Goal: Task Accomplishment & Management: Use online tool/utility

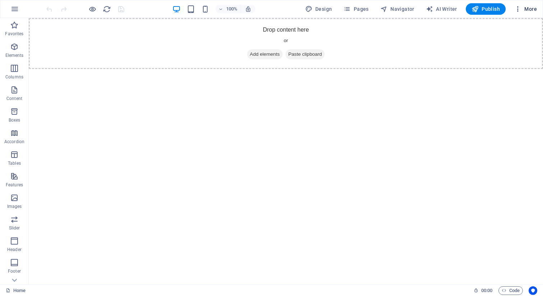
click at [526, 10] on span "More" at bounding box center [525, 8] width 23 height 7
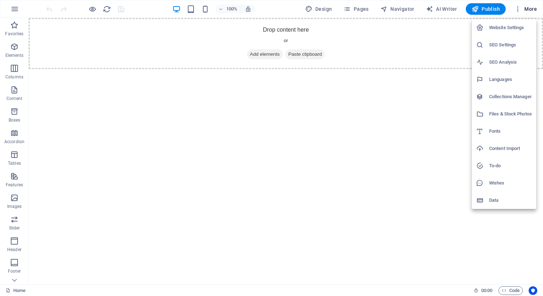
click at [138, 108] on div at bounding box center [271, 148] width 543 height 296
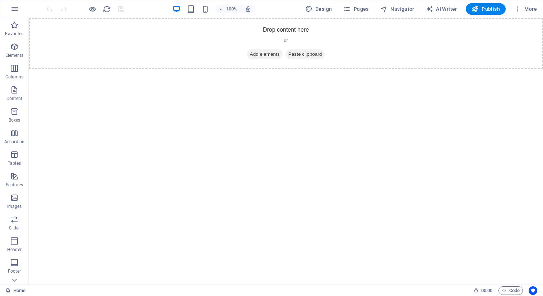
click at [18, 10] on icon "button" at bounding box center [14, 9] width 9 height 9
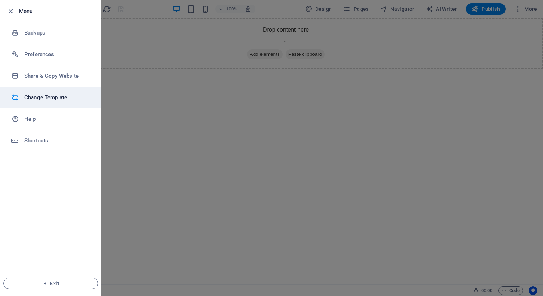
click at [61, 94] on h6 "Change Template" at bounding box center [57, 97] width 66 height 9
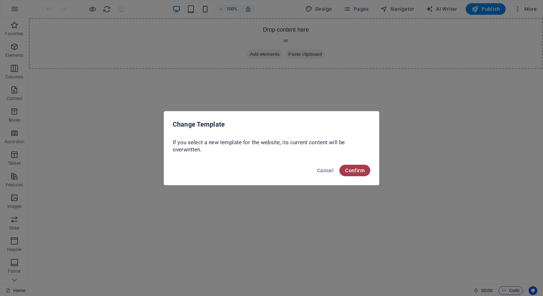
click at [349, 170] on span "Confirm" at bounding box center [354, 170] width 19 height 6
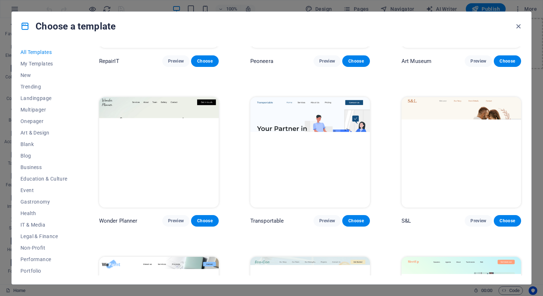
scroll to position [270, 0]
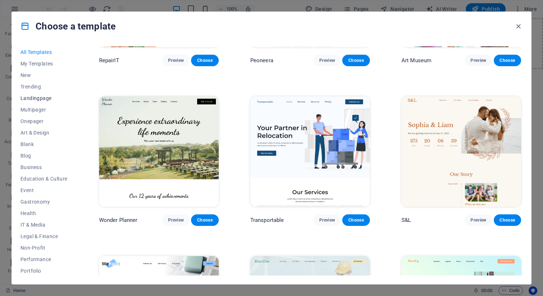
click at [44, 99] on span "Landingpage" at bounding box center [43, 98] width 47 height 6
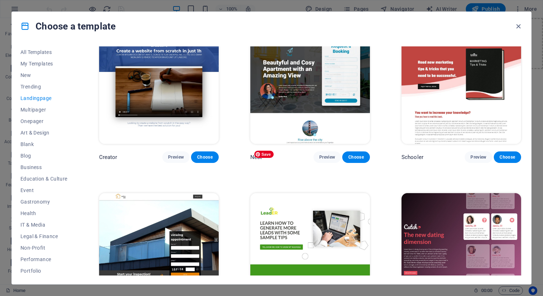
scroll to position [778, 0]
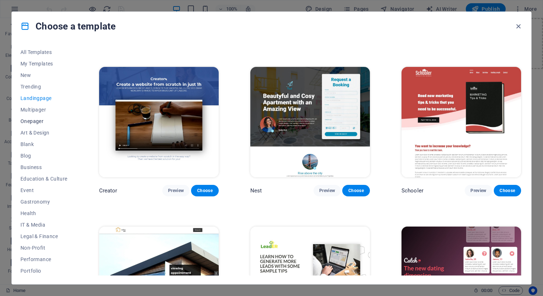
click at [42, 120] on span "Onepager" at bounding box center [43, 121] width 47 height 6
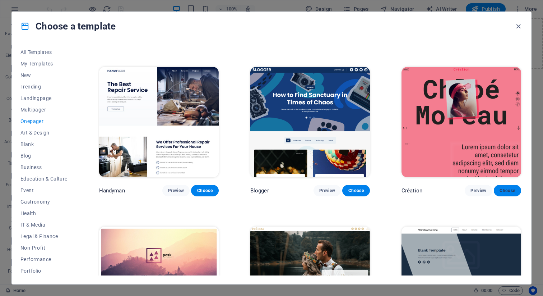
click at [511, 187] on span "Choose" at bounding box center [508, 190] width 16 height 6
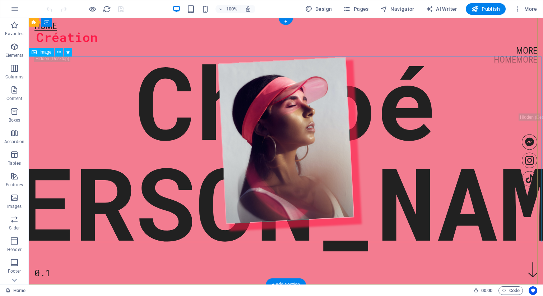
click at [157, 120] on figure at bounding box center [286, 140] width 522 height 187
click at [172, 121] on figure at bounding box center [286, 140] width 522 height 187
click at [45, 121] on figure at bounding box center [286, 140] width 522 height 187
select select "%"
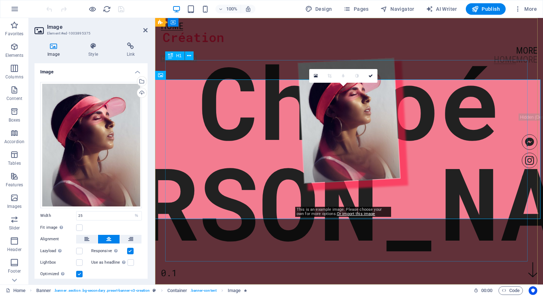
click at [209, 72] on div "[PERSON_NAME]" at bounding box center [349, 151] width 784 height 201
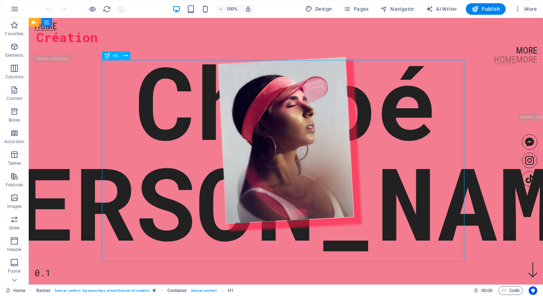
click at [209, 72] on div "[PERSON_NAME]" at bounding box center [286, 151] width 784 height 201
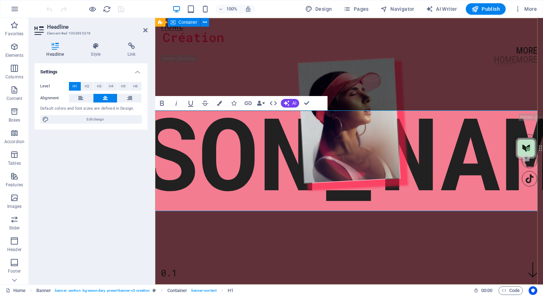
scroll to position [0, 50]
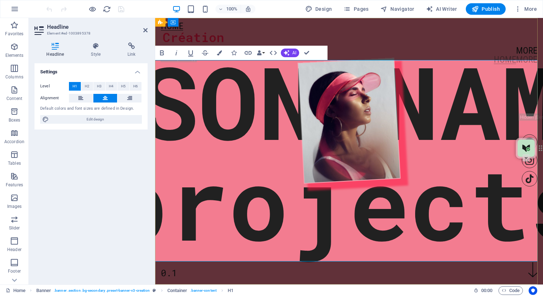
click at [352, 54] on span "[PERSON_NAME]'s ‌projects" at bounding box center [349, 150] width 905 height 233
click at [307, 139] on figure at bounding box center [349, 120] width 394 height 141
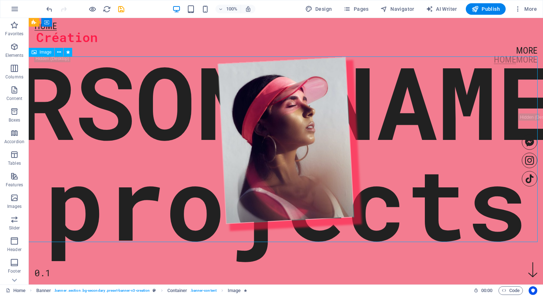
scroll to position [0, 4]
click at [307, 139] on figure at bounding box center [286, 140] width 522 height 187
select select "%"
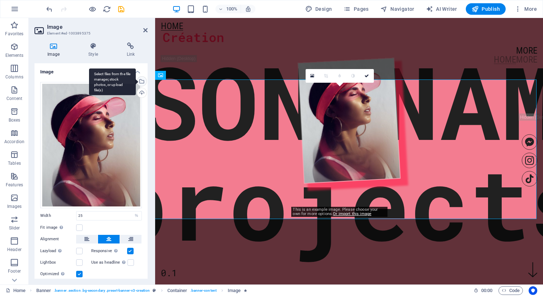
click at [142, 84] on div "Select files from the file manager, stock photos, or upload file(s)" at bounding box center [141, 81] width 11 height 11
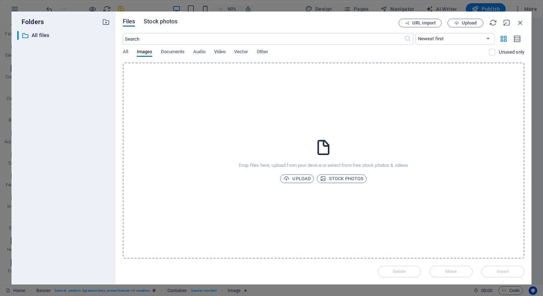
click at [164, 24] on span "Stock photos" at bounding box center [161, 21] width 34 height 9
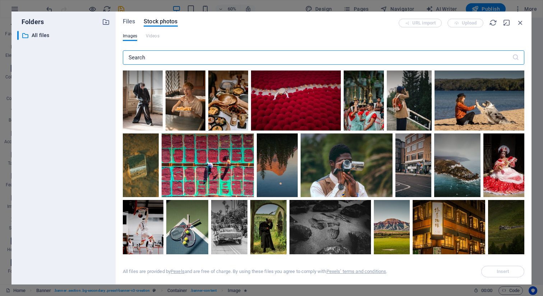
click at [173, 62] on input "text" at bounding box center [317, 57] width 389 height 14
type input "project"
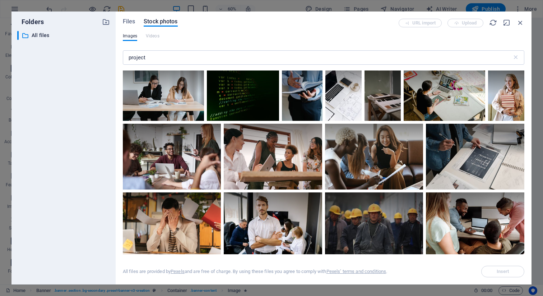
scroll to position [1071, 0]
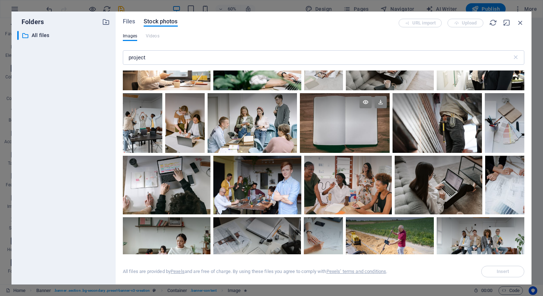
click at [364, 136] on div at bounding box center [345, 123] width 90 height 60
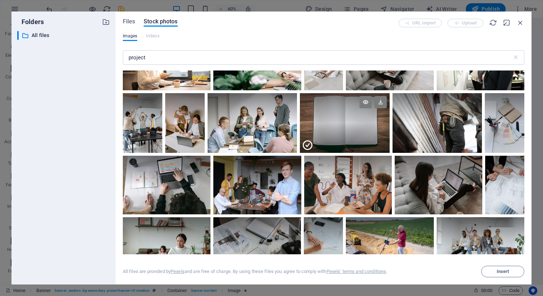
click at [348, 129] on div at bounding box center [345, 138] width 90 height 30
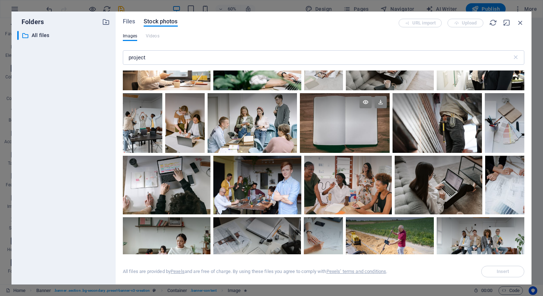
click at [348, 129] on div at bounding box center [345, 123] width 90 height 60
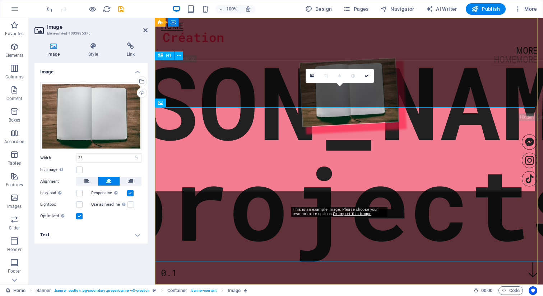
click at [264, 60] on div "[PERSON_NAME]'s projects" at bounding box center [349, 151] width 905 height 201
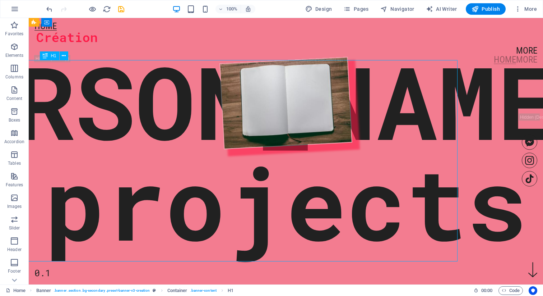
scroll to position [0, 2]
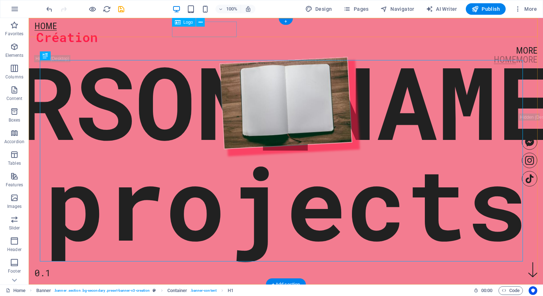
click at [224, 31] on div at bounding box center [285, 38] width 503 height 15
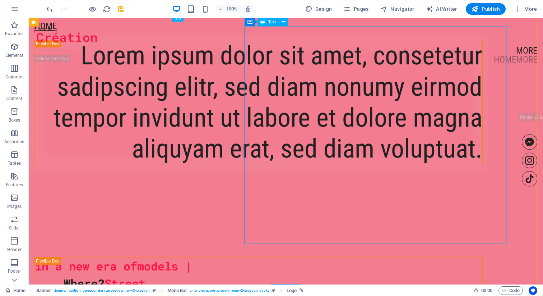
scroll to position [295, 0]
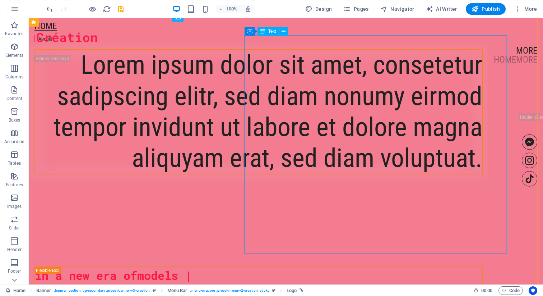
click at [362, 139] on div "Lorem ipsum dolor sit amet, consetetur sadipscing elitr, sed diam nonumy eirmod…" at bounding box center [258, 112] width 447 height 124
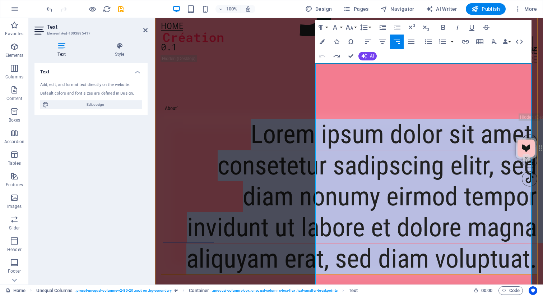
scroll to position [301, 0]
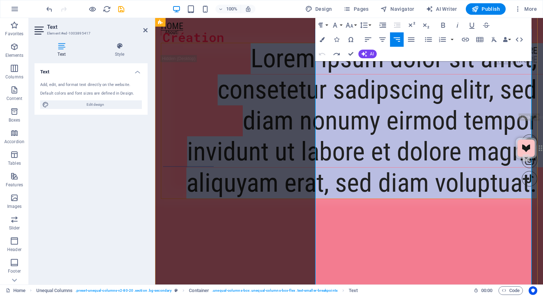
click at [388, 131] on span "Lorem ipsum dolor sit amet, consetetur sadipscing elitr, sed diam nonumy eirmod…" at bounding box center [361, 120] width 350 height 155
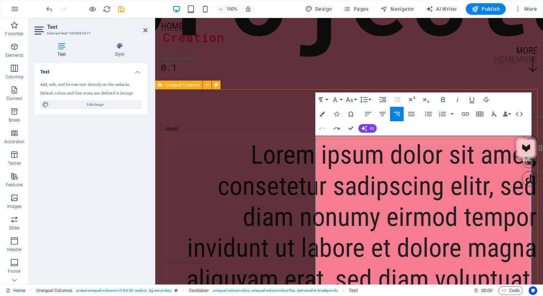
scroll to position [182, 0]
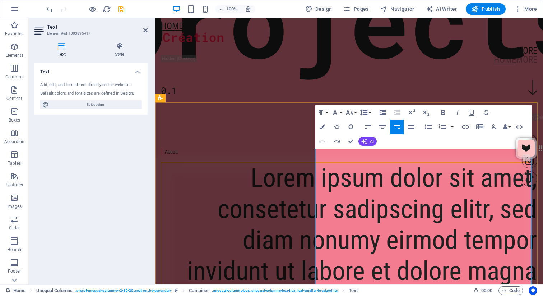
click at [347, 164] on span "Lorem ipsum dolor sit amet, consetetur sadipscing elitr, sed diam nonumy eirmod…" at bounding box center [361, 239] width 350 height 155
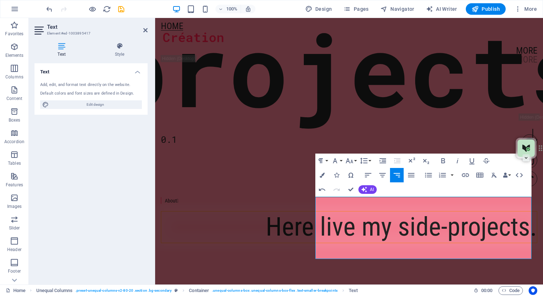
scroll to position [133, 0]
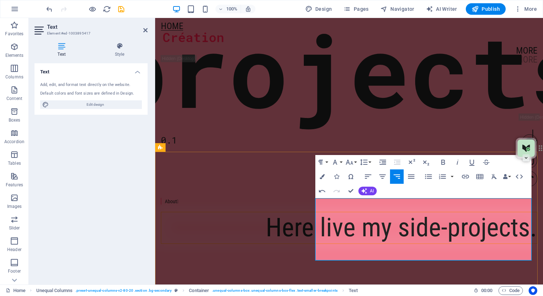
click at [452, 219] on span "Here live my side-projects." at bounding box center [401, 227] width 271 height 31
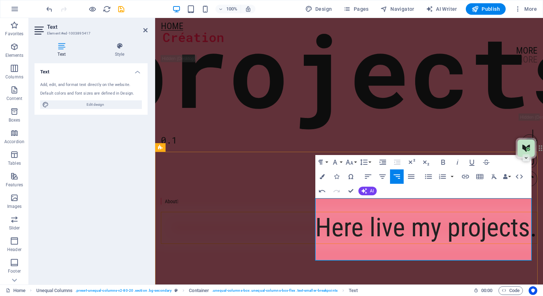
click at [524, 242] on span "Here live my projects." at bounding box center [426, 227] width 222 height 31
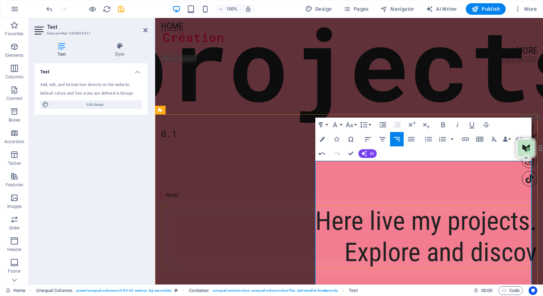
scroll to position [170, 0]
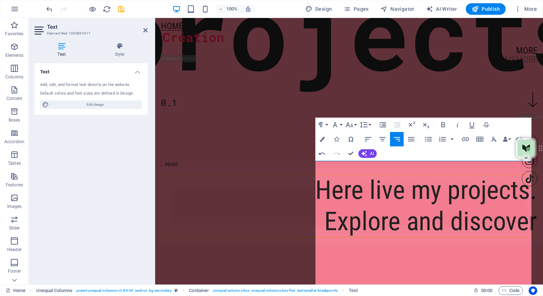
click at [274, 167] on div "About " at bounding box center [349, 163] width 376 height 7
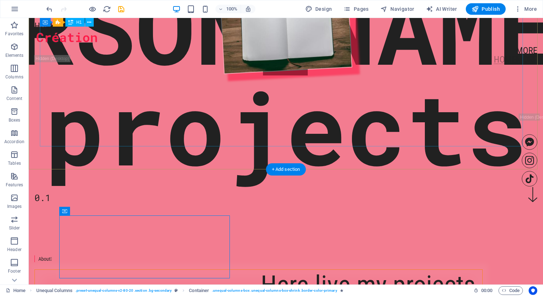
scroll to position [0, 0]
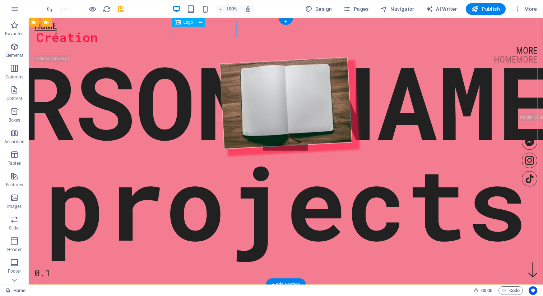
click at [217, 31] on div at bounding box center [285, 38] width 503 height 15
select select "px"
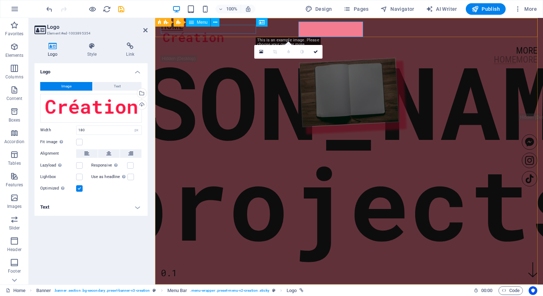
click at [217, 27] on nav "Home" at bounding box center [349, 26] width 376 height 9
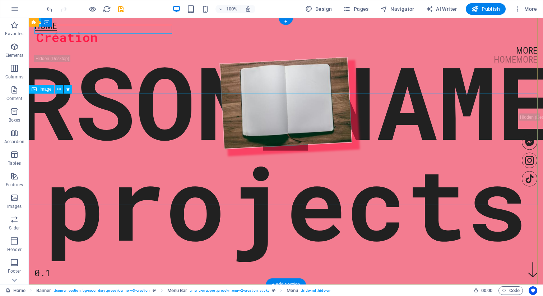
click at [260, 148] on figure at bounding box center [286, 103] width 518 height 112
select select "%"
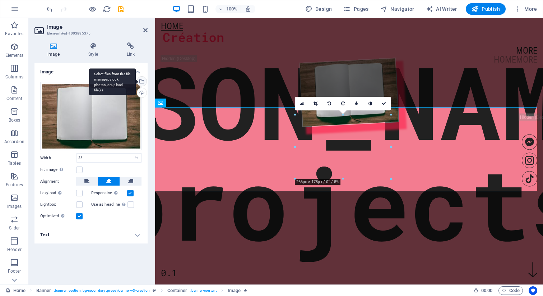
click at [141, 80] on div "Select files from the file manager, stock photos, or upload file(s)" at bounding box center [141, 81] width 11 height 11
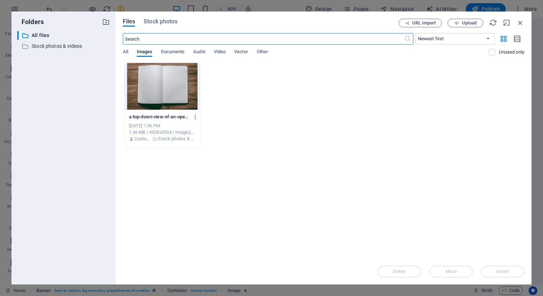
click at [168, 27] on div "Files Stock photos URL import Upload ​ Newest first Oldest first Name (A-Z) Nam…" at bounding box center [323, 148] width 401 height 258
click at [168, 22] on span "Stock photos" at bounding box center [161, 21] width 34 height 9
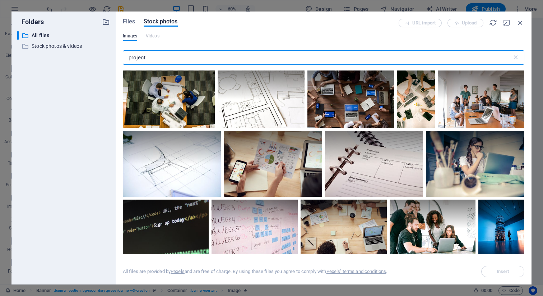
click at [158, 57] on input "project" at bounding box center [317, 57] width 389 height 14
type input "coming soon"
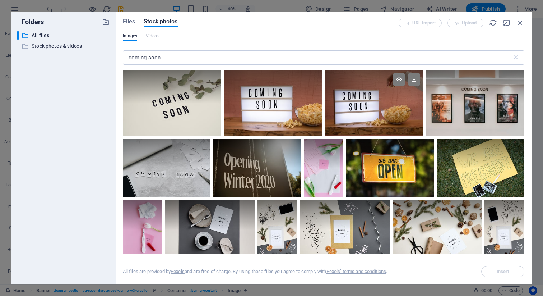
click at [339, 107] on div at bounding box center [374, 102] width 98 height 65
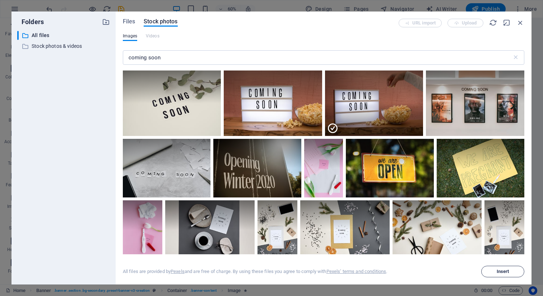
click at [495, 268] on button "Insert" at bounding box center [502, 270] width 43 height 11
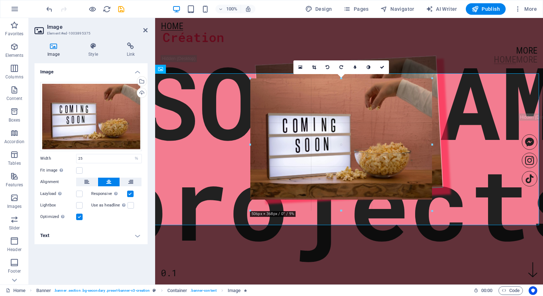
drag, startPoint x: 294, startPoint y: 115, endPoint x: 205, endPoint y: 79, distance: 95.6
type input "505"
select select "px"
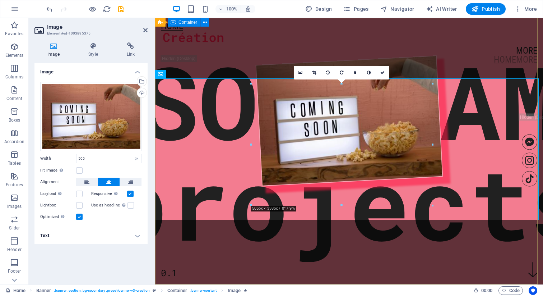
click at [277, 44] on div "[PERSON_NAME]'s projects 0.1" at bounding box center [349, 122] width 388 height 209
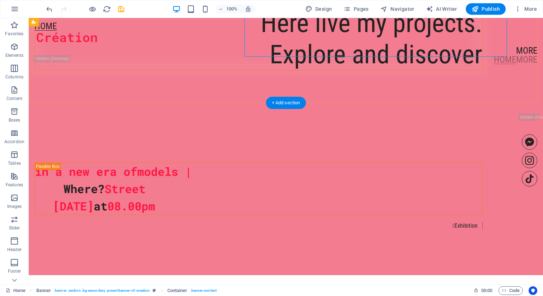
scroll to position [338, 0]
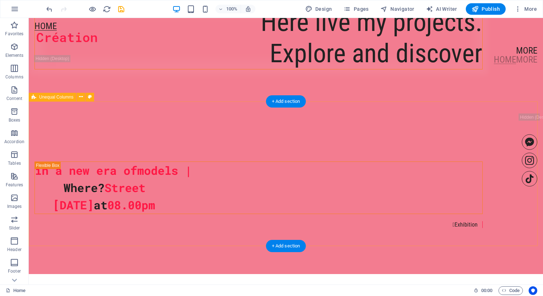
click at [104, 133] on div "in a new era of models | Where? Street [DATE] 08.00pm  Exhibition" at bounding box center [286, 194] width 514 height 158
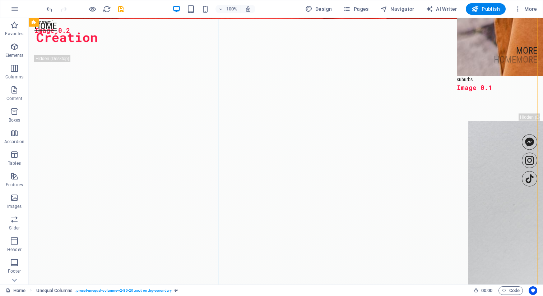
scroll to position [1651, 0]
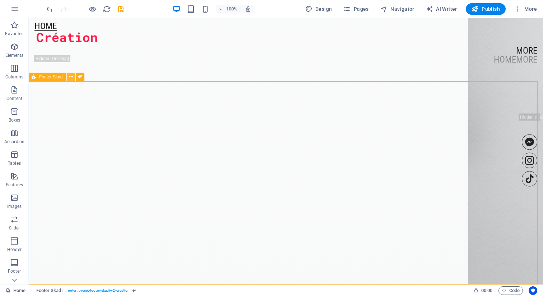
click at [74, 78] on button at bounding box center [71, 77] width 9 height 9
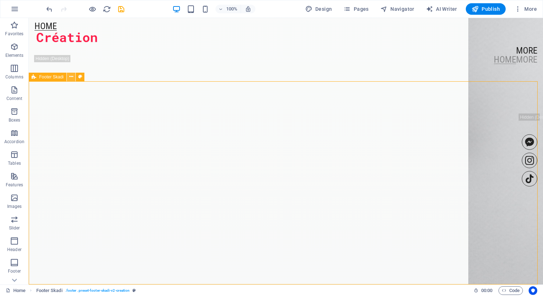
click at [71, 78] on icon at bounding box center [71, 77] width 4 height 8
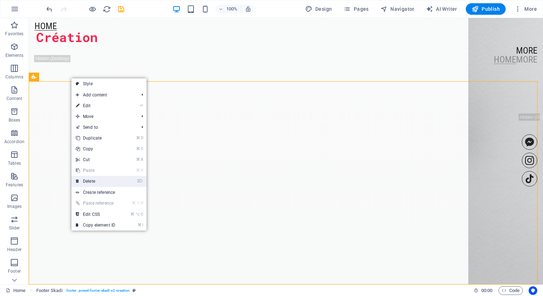
click at [126, 183] on li "⌦ Delete" at bounding box center [108, 181] width 75 height 11
click at [131, 181] on li "⌦ Delete" at bounding box center [108, 181] width 75 height 11
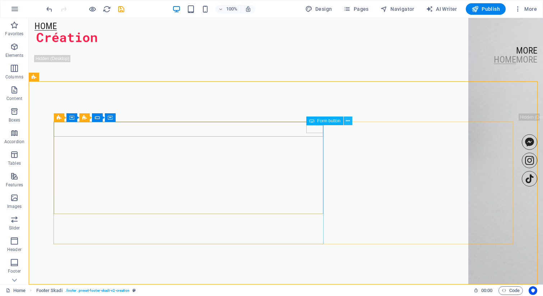
click at [348, 120] on icon at bounding box center [348, 121] width 4 height 8
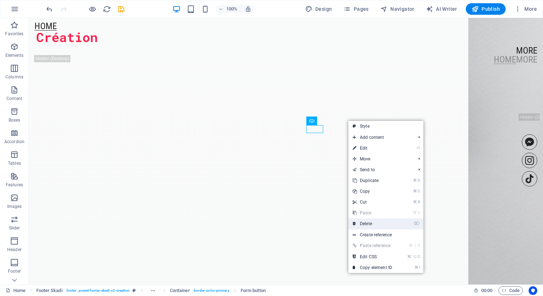
click at [374, 224] on link "⌦ Delete" at bounding box center [372, 223] width 48 height 11
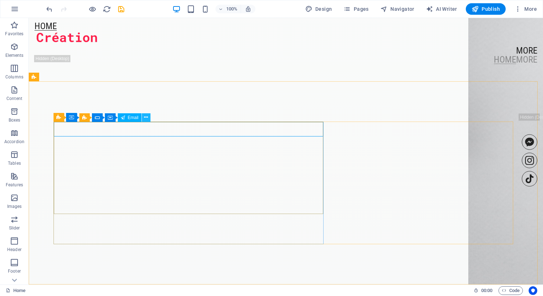
click at [147, 119] on icon at bounding box center [146, 117] width 4 height 8
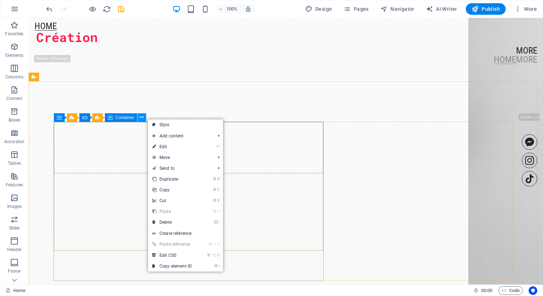
click at [143, 119] on icon at bounding box center [142, 117] width 4 height 8
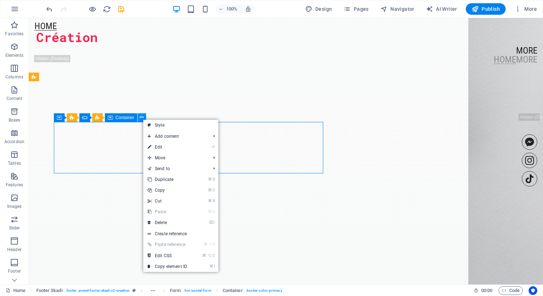
scroll to position [1637, 0]
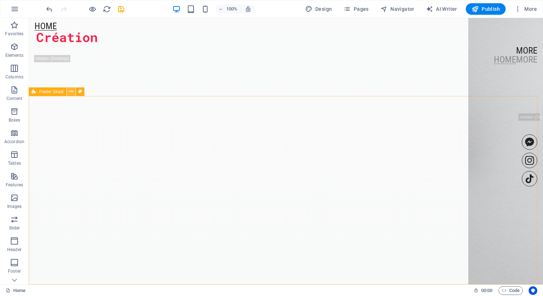
click at [71, 95] on button at bounding box center [71, 91] width 9 height 9
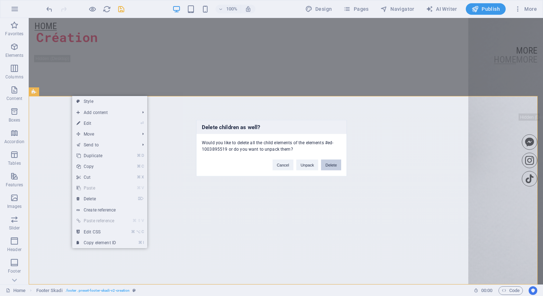
click at [334, 164] on button "Delete" at bounding box center [331, 164] width 20 height 11
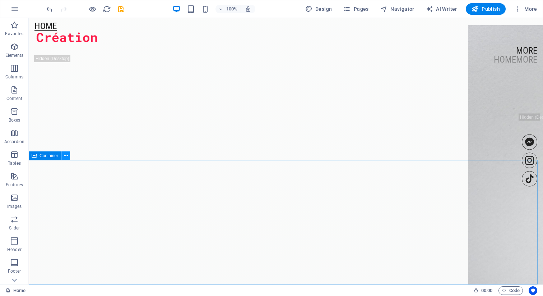
click at [64, 158] on icon at bounding box center [66, 156] width 4 height 8
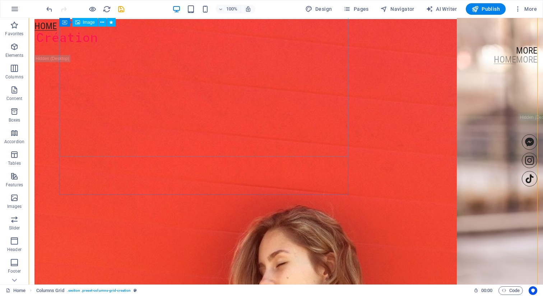
scroll to position [477, 0]
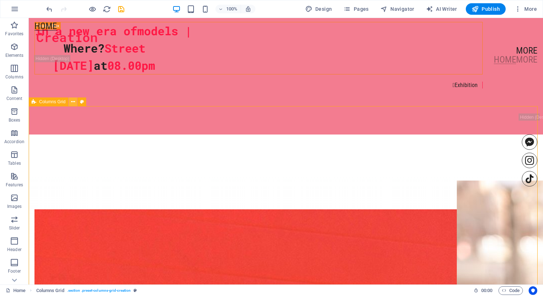
click at [73, 103] on icon at bounding box center [73, 102] width 4 height 8
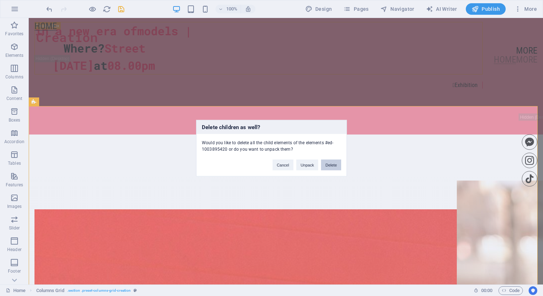
drag, startPoint x: 338, startPoint y: 166, endPoint x: 308, endPoint y: 148, distance: 34.8
click at [338, 166] on button "Delete" at bounding box center [331, 164] width 20 height 11
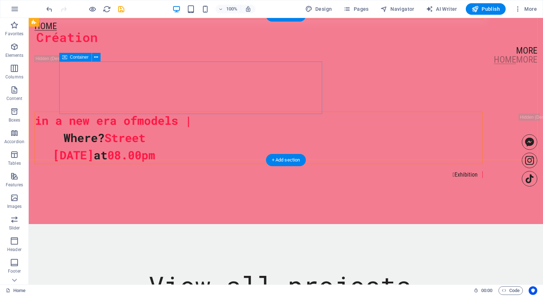
scroll to position [339, 0]
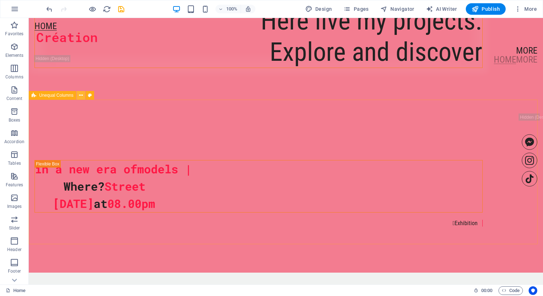
click at [83, 98] on button at bounding box center [80, 95] width 9 height 9
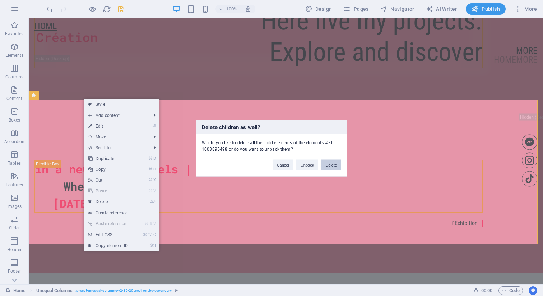
click at [329, 166] on button "Delete" at bounding box center [331, 164] width 20 height 11
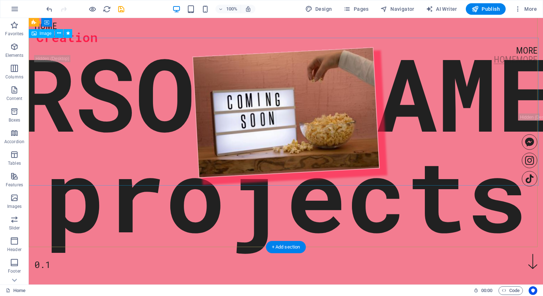
scroll to position [0, 0]
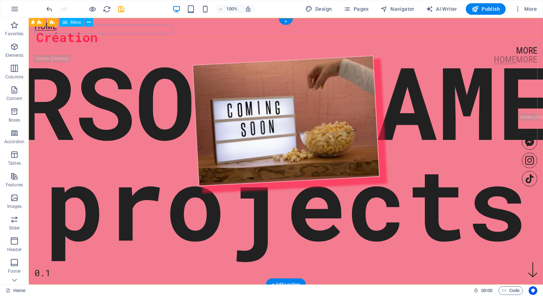
click at [63, 31] on nav "Home" at bounding box center [285, 26] width 503 height 9
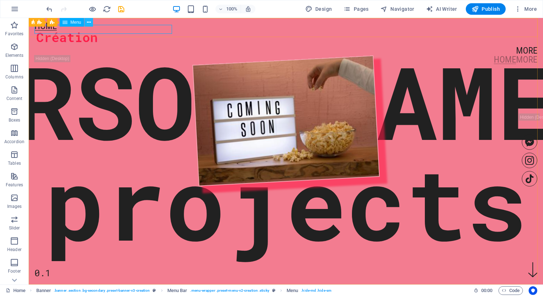
click at [88, 23] on icon at bounding box center [89, 23] width 4 height 8
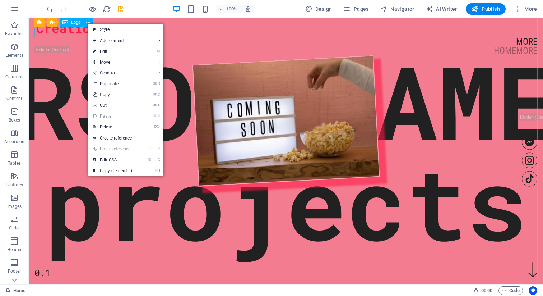
click at [88, 23] on icon at bounding box center [88, 23] width 4 height 8
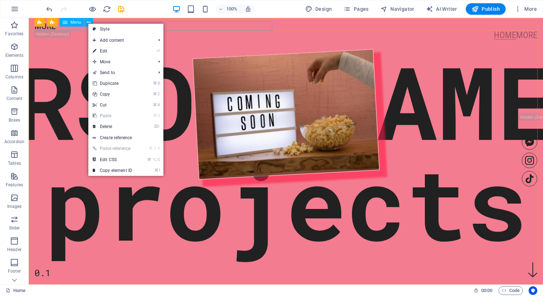
click at [88, 23] on icon at bounding box center [89, 23] width 4 height 8
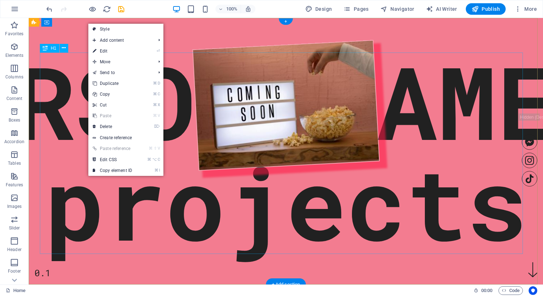
click at [56, 61] on div "[PERSON_NAME]'s projects" at bounding box center [285, 151] width 905 height 201
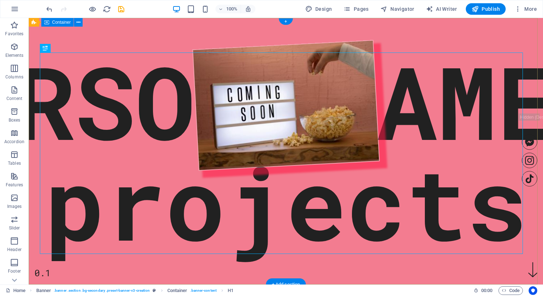
click at [247, 40] on div "[PERSON_NAME]'s projects 0.1" at bounding box center [286, 115] width 514 height 194
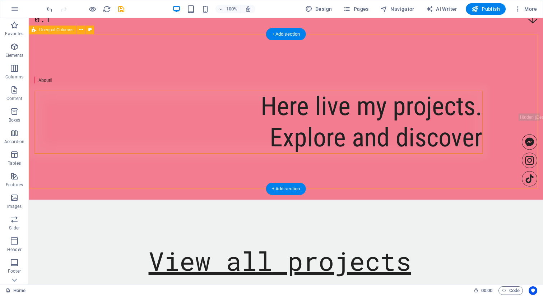
scroll to position [254, 0]
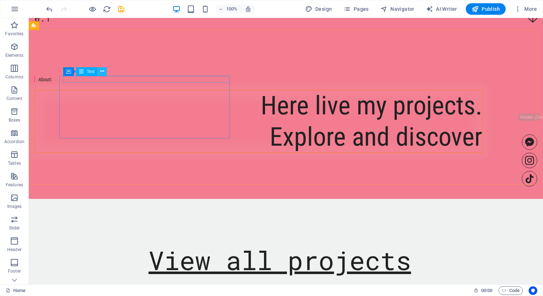
click at [105, 74] on button at bounding box center [102, 71] width 9 height 9
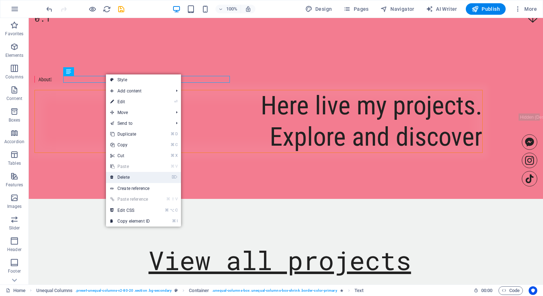
click at [148, 181] on link "⌦ Delete" at bounding box center [130, 177] width 48 height 11
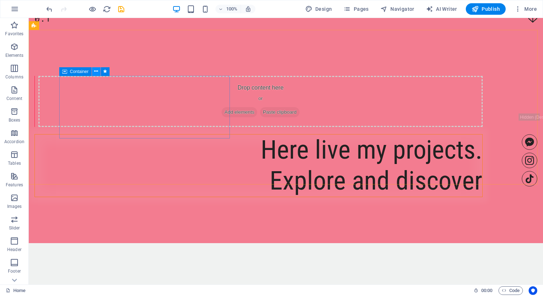
click at [94, 71] on icon at bounding box center [96, 72] width 4 height 8
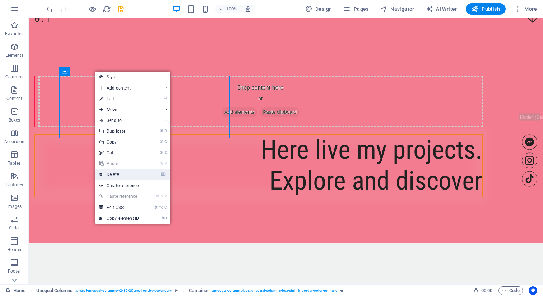
click at [134, 172] on link "⌦ Delete" at bounding box center [119, 174] width 48 height 11
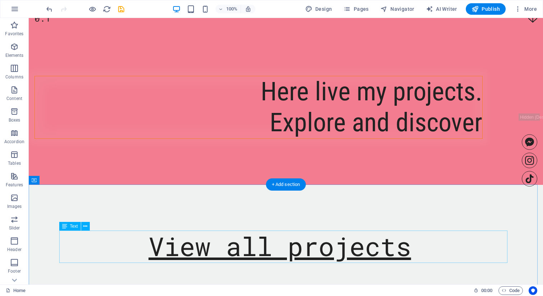
click at [258, 248] on div "View all projects" at bounding box center [286, 247] width 448 height 32
click at [86, 227] on icon at bounding box center [85, 226] width 4 height 8
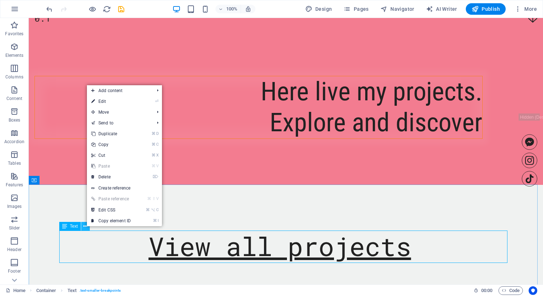
click at [86, 227] on icon at bounding box center [85, 226] width 4 height 8
click at [133, 180] on link "⌦ Delete" at bounding box center [111, 176] width 48 height 11
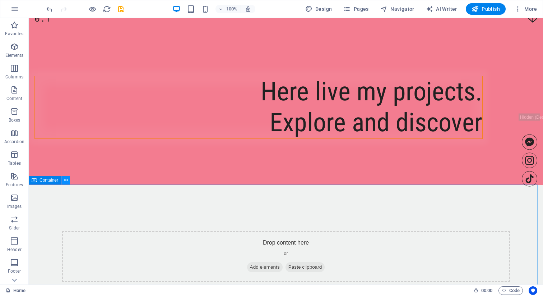
click at [68, 180] on icon at bounding box center [66, 180] width 4 height 8
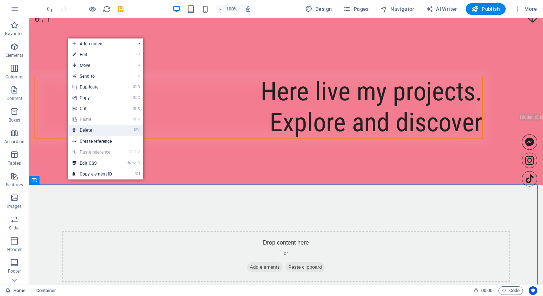
click at [117, 127] on li "⌦ Delete" at bounding box center [105, 130] width 75 height 11
click at [87, 127] on link "⌦ Delete" at bounding box center [92, 130] width 48 height 11
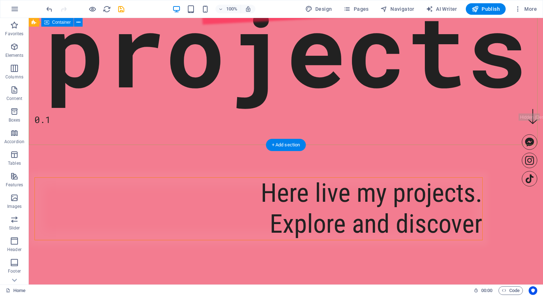
scroll to position [155, 0]
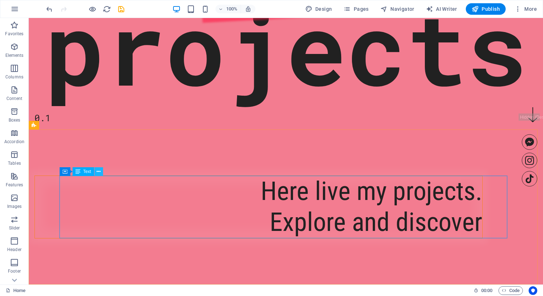
click at [99, 171] on icon at bounding box center [99, 172] width 4 height 8
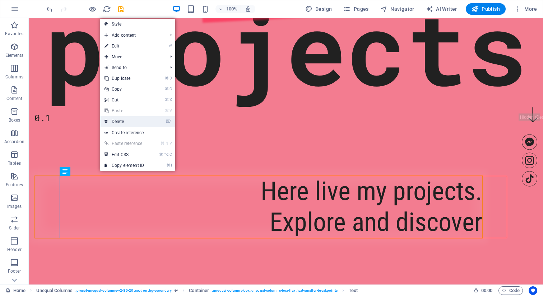
click at [129, 123] on link "⌦ Delete" at bounding box center [124, 121] width 48 height 11
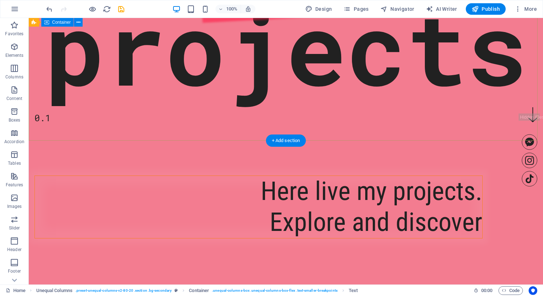
scroll to position [144, 0]
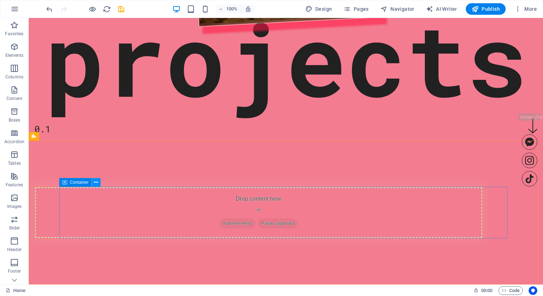
click at [99, 180] on button at bounding box center [96, 182] width 9 height 9
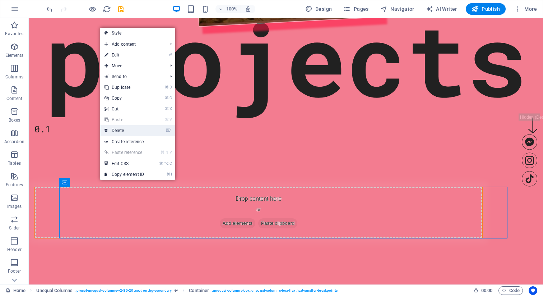
click at [124, 134] on link "⌦ Delete" at bounding box center [124, 130] width 48 height 11
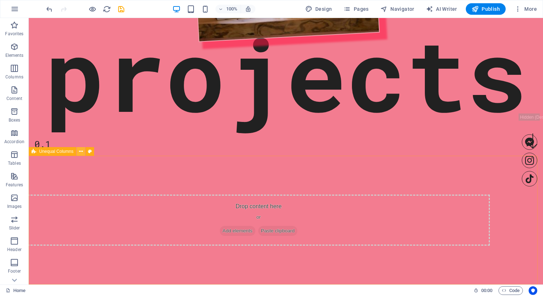
click at [79, 153] on button at bounding box center [80, 151] width 9 height 9
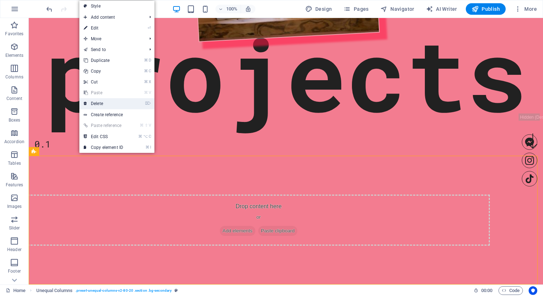
click at [117, 103] on link "⌦ Delete" at bounding box center [103, 103] width 48 height 11
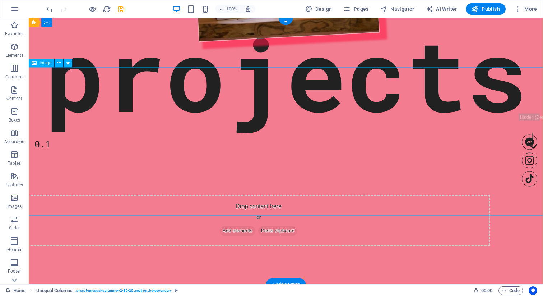
scroll to position [0, 0]
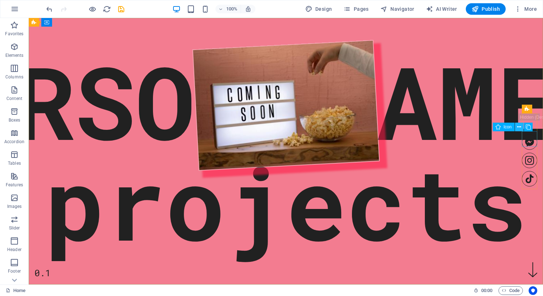
click at [520, 127] on icon at bounding box center [519, 127] width 4 height 8
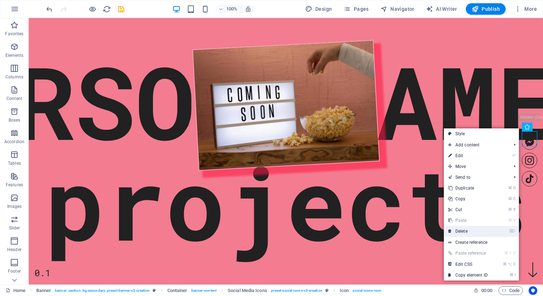
click at [502, 233] on li "⌦ Delete" at bounding box center [481, 231] width 75 height 11
click at [487, 231] on link "⌦ Delete" at bounding box center [468, 231] width 48 height 11
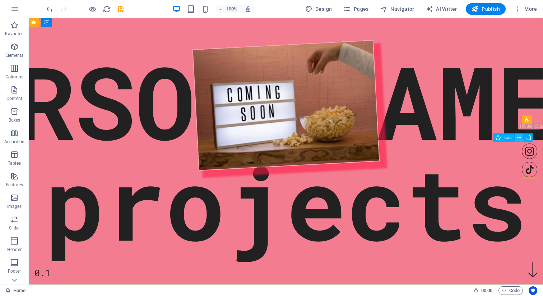
click at [519, 139] on icon at bounding box center [519, 138] width 4 height 8
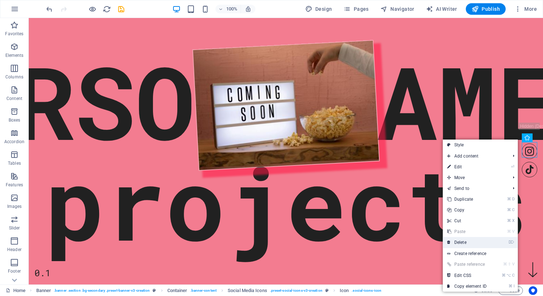
click at [491, 243] on li "⌦ Delete" at bounding box center [480, 242] width 75 height 11
click at [461, 241] on link "⌦ Delete" at bounding box center [467, 242] width 48 height 11
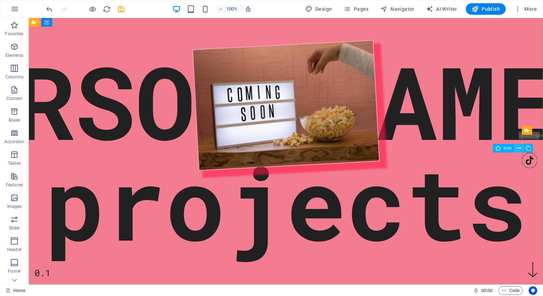
click at [517, 148] on icon at bounding box center [519, 148] width 4 height 8
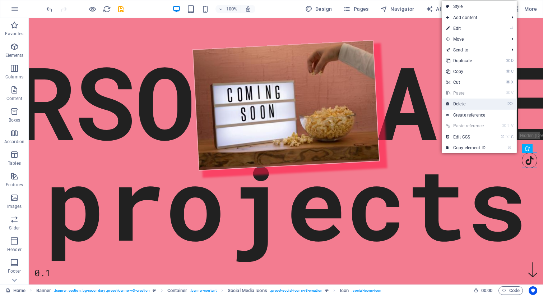
click at [493, 106] on li "⌦ Delete" at bounding box center [479, 103] width 75 height 11
click at [459, 105] on link "⌦ Delete" at bounding box center [466, 103] width 48 height 11
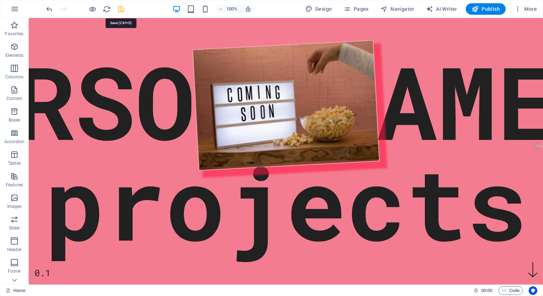
click at [121, 8] on icon "save" at bounding box center [121, 9] width 8 height 8
click at [482, 9] on span "Publish" at bounding box center [485, 8] width 28 height 7
